Goal: Task Accomplishment & Management: Manage account settings

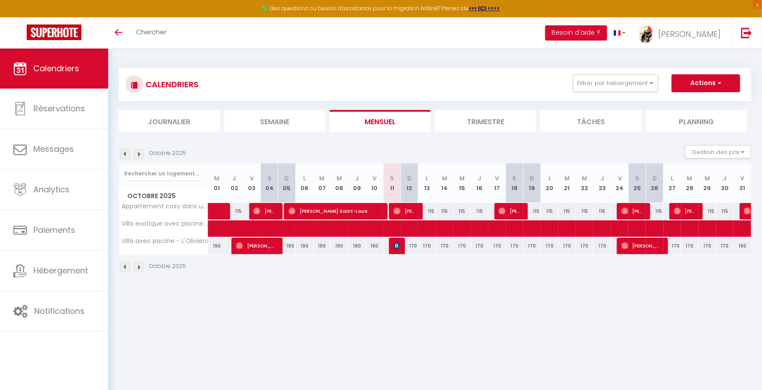
click at [139, 150] on img at bounding box center [139, 154] width 10 height 10
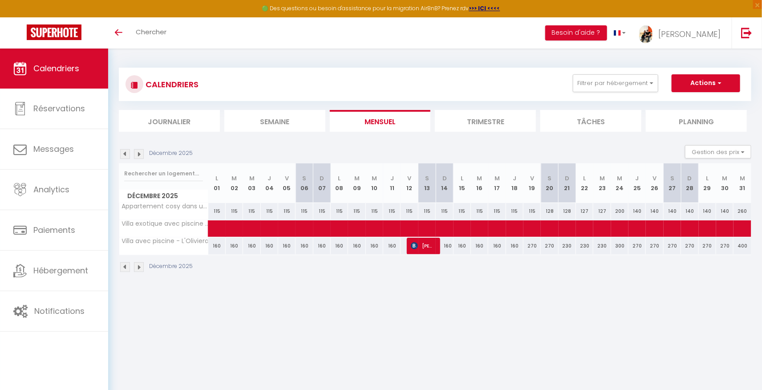
click at [139, 150] on img at bounding box center [139, 154] width 10 height 10
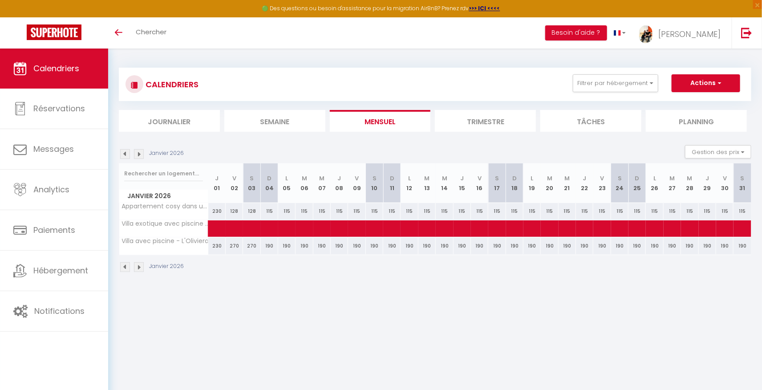
click at [139, 150] on img at bounding box center [139, 154] width 10 height 10
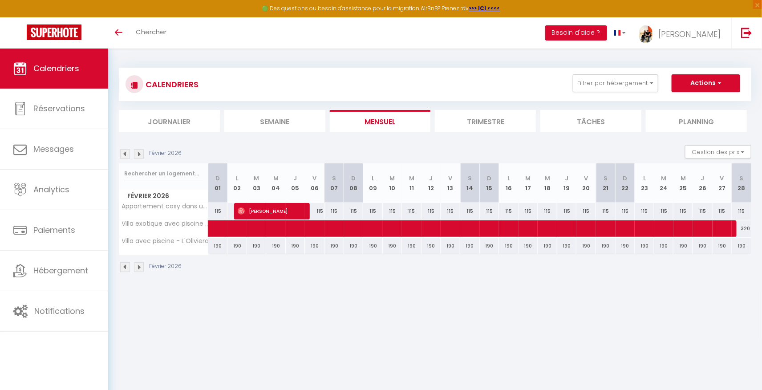
click at [139, 150] on img at bounding box center [139, 154] width 10 height 10
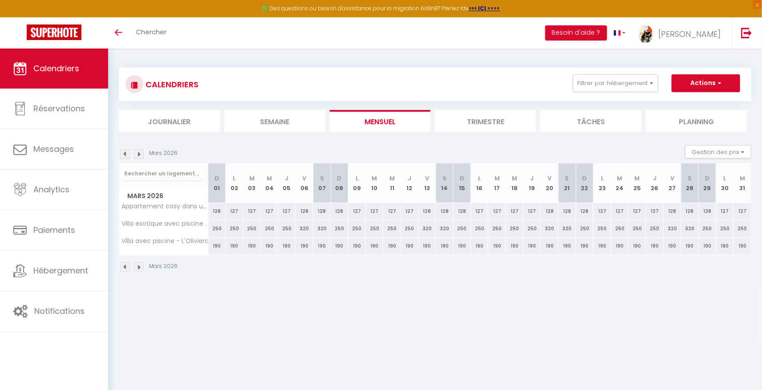
click at [139, 150] on img at bounding box center [139, 154] width 10 height 10
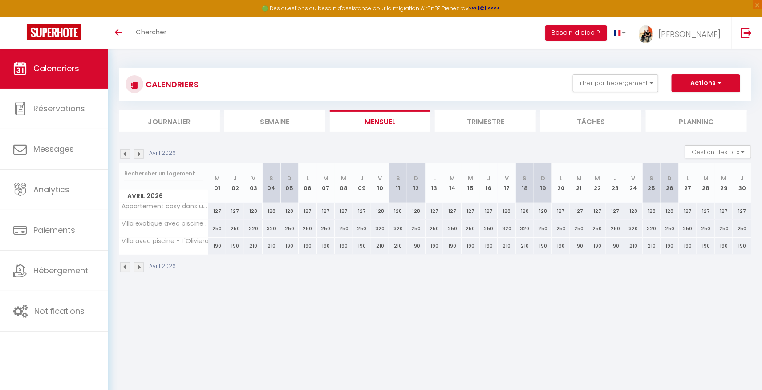
click at [139, 150] on img at bounding box center [139, 154] width 10 height 10
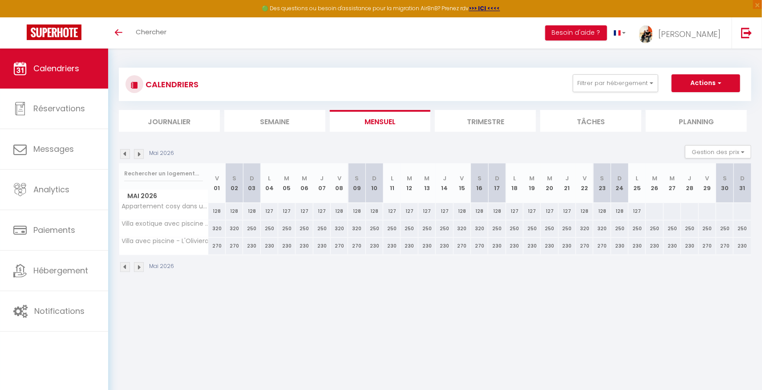
click at [608, 228] on div "320" at bounding box center [601, 228] width 17 height 16
type input "320"
type input "[DATE]"
type input "Dim 24 Mai 2026"
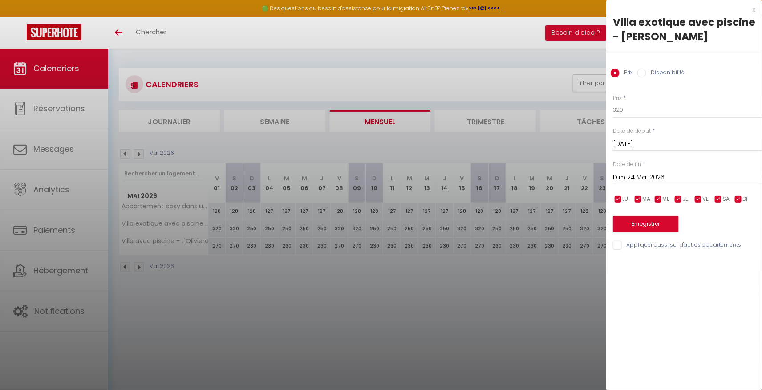
click at [752, 9] on div "x" at bounding box center [680, 9] width 149 height 11
